Goal: Information Seeking & Learning: Learn about a topic

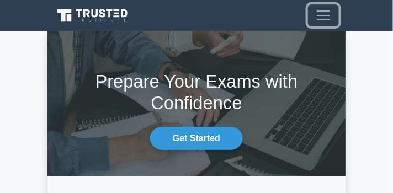
click at [317, 17] on span "Toggle navigation" at bounding box center [323, 15] width 17 height 17
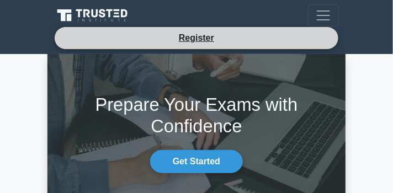
click at [235, 36] on li "Register" at bounding box center [196, 37] width 285 height 23
click at [223, 38] on li "Register" at bounding box center [196, 37] width 285 height 23
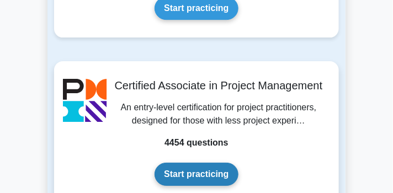
scroll to position [727, 0]
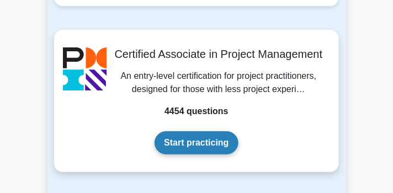
click at [221, 146] on link "Start practicing" at bounding box center [195, 142] width 83 height 23
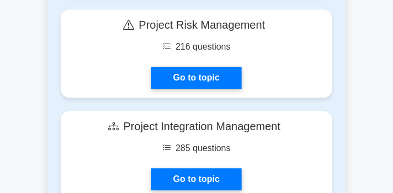
scroll to position [1328, 0]
